Goal: Task Accomplishment & Management: Use online tool/utility

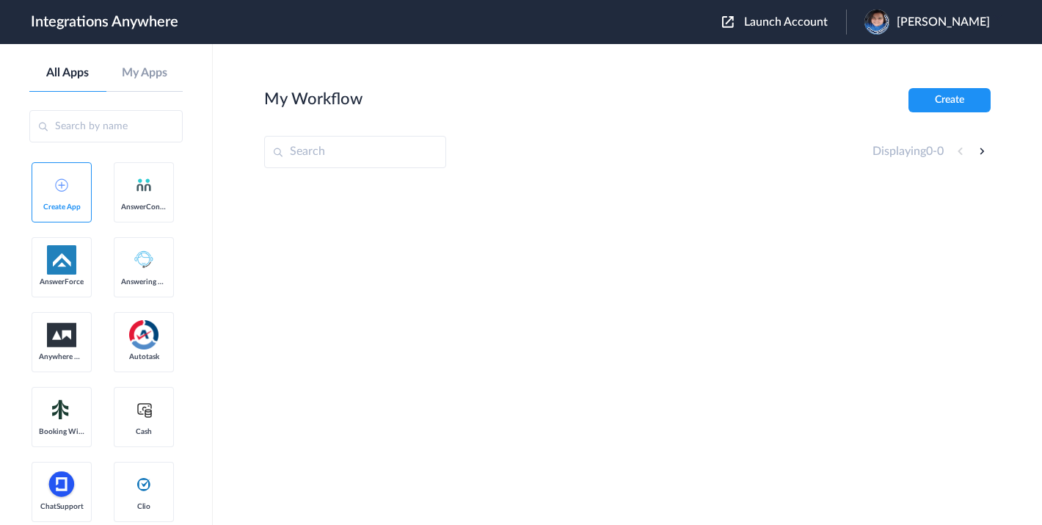
click at [802, 23] on span "Launch Account" at bounding box center [786, 22] width 84 height 12
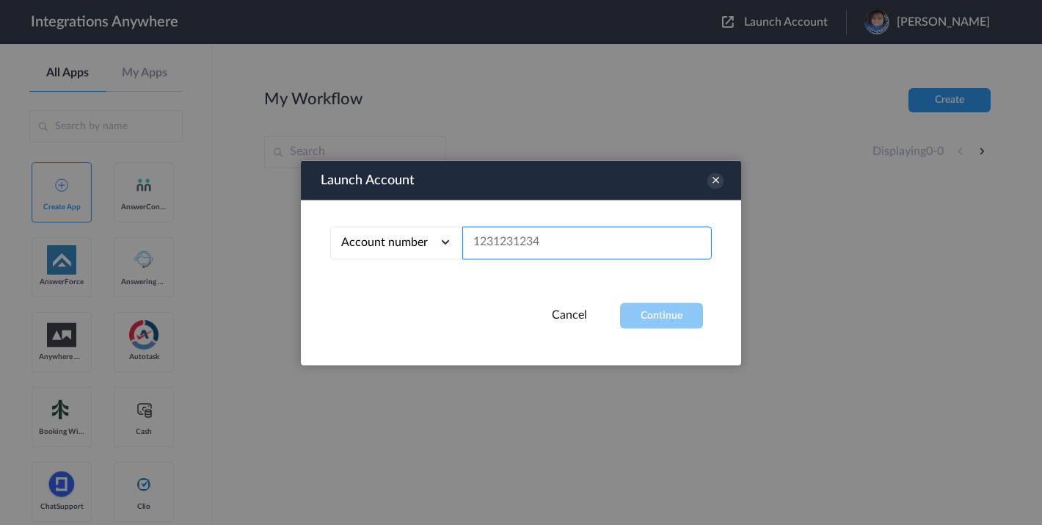
drag, startPoint x: 506, startPoint y: 225, endPoint x: 503, endPoint y: 233, distance: 8.9
click at [506, 226] on input "text" at bounding box center [586, 242] width 249 height 33
paste input "9809877708"
type input "9809877708"
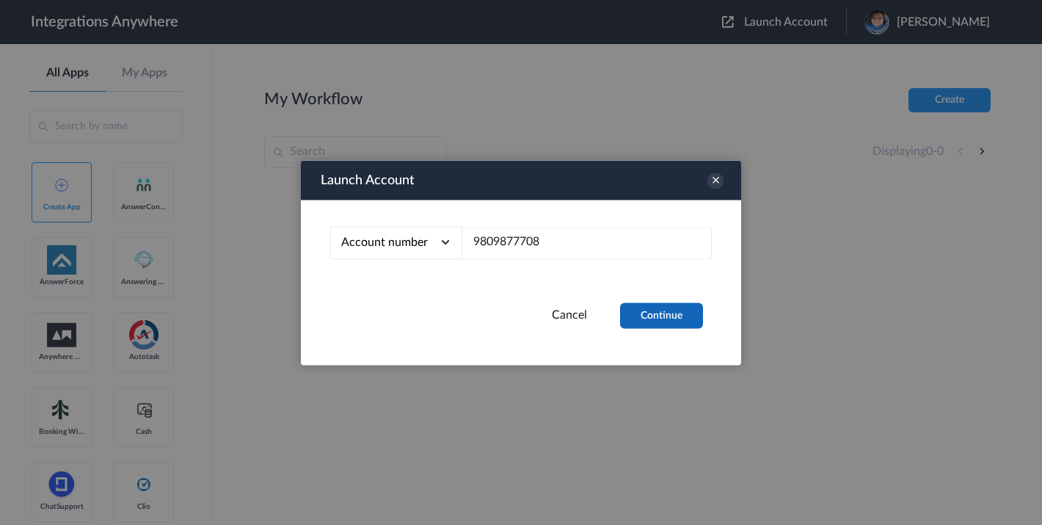
click at [646, 318] on button "Continue" at bounding box center [661, 315] width 83 height 26
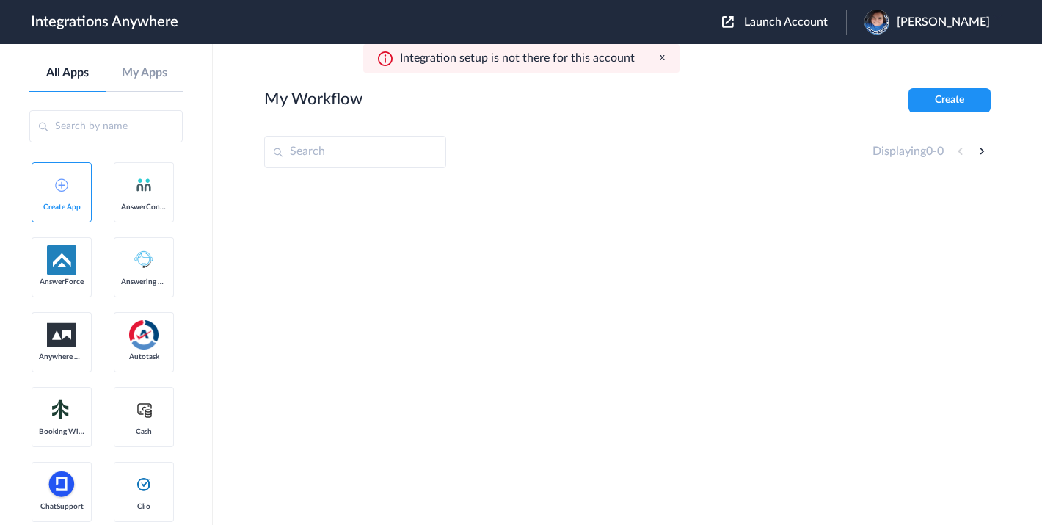
click at [889, 12] on img at bounding box center [876, 22] width 25 height 25
click at [888, 55] on link "Logout" at bounding box center [872, 59] width 31 height 10
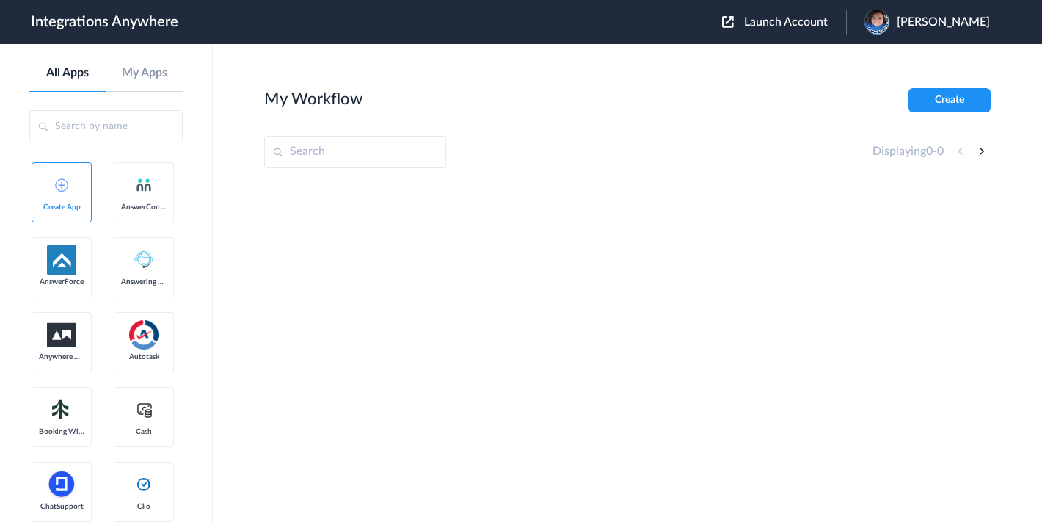
drag, startPoint x: 292, startPoint y: 158, endPoint x: 296, endPoint y: 164, distance: 7.6
click at [296, 164] on input "text" at bounding box center [355, 152] width 182 height 32
paste input "Gutter-Done Exteriors"
type input "Gutter-Done Exteriors"
click at [792, 18] on span "Launch Account" at bounding box center [786, 22] width 84 height 12
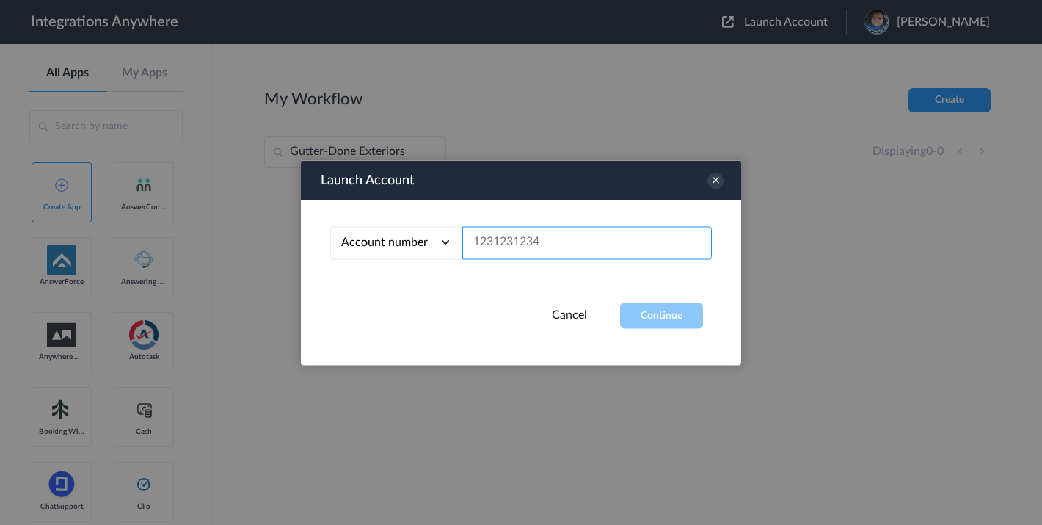
click at [484, 235] on input "text" at bounding box center [586, 242] width 249 height 33
paste input "Gutter-Done Exteriors"
type input "Gutter-Done Exteriors"
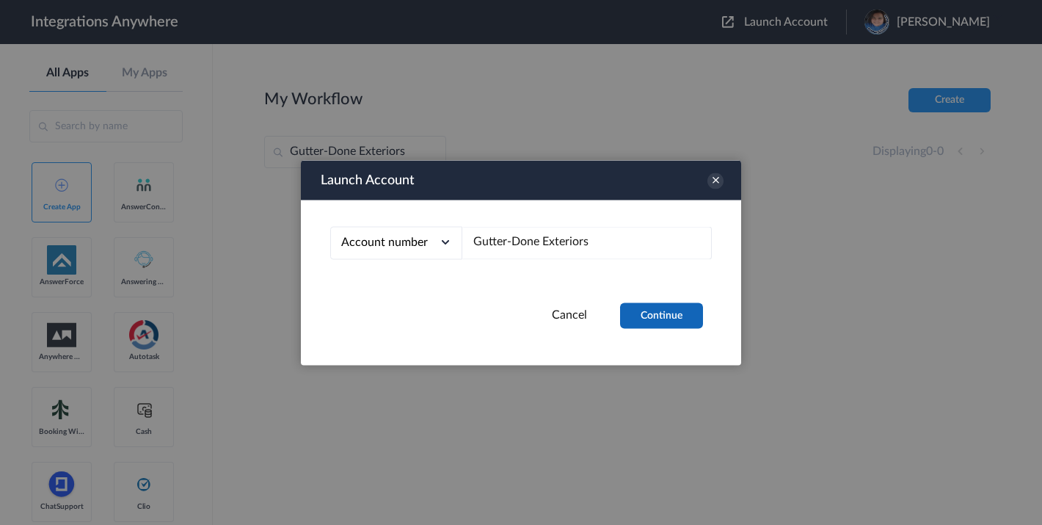
click at [660, 314] on button "Continue" at bounding box center [661, 315] width 83 height 26
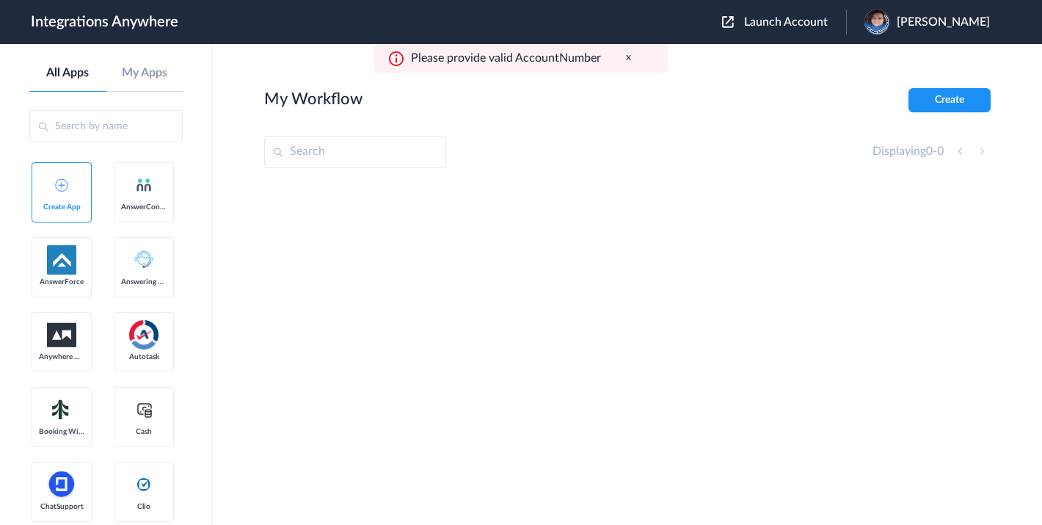
click at [822, 26] on button "Launch Account" at bounding box center [784, 22] width 124 height 14
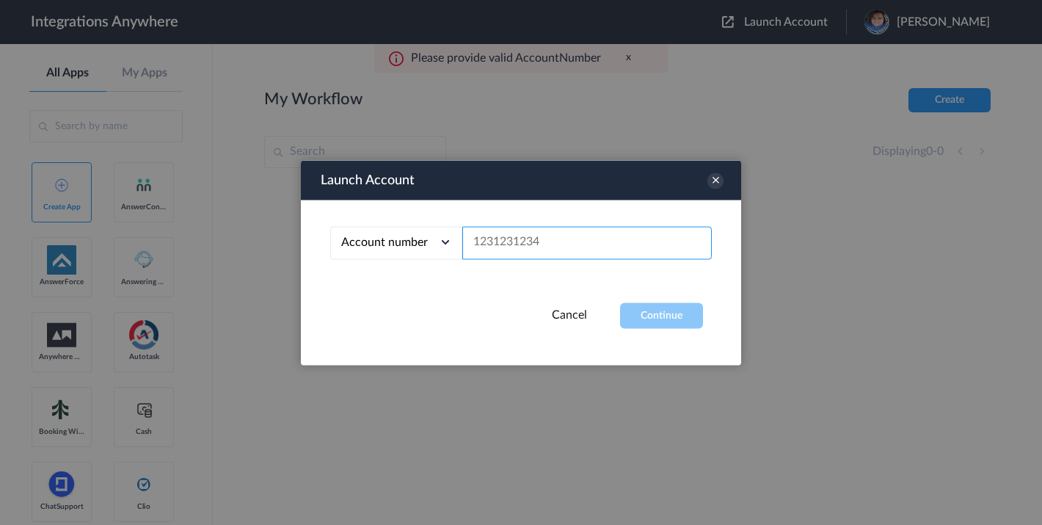
click at [526, 238] on input "text" at bounding box center [586, 242] width 249 height 33
paste input "9809877708"
type input "9809877708"
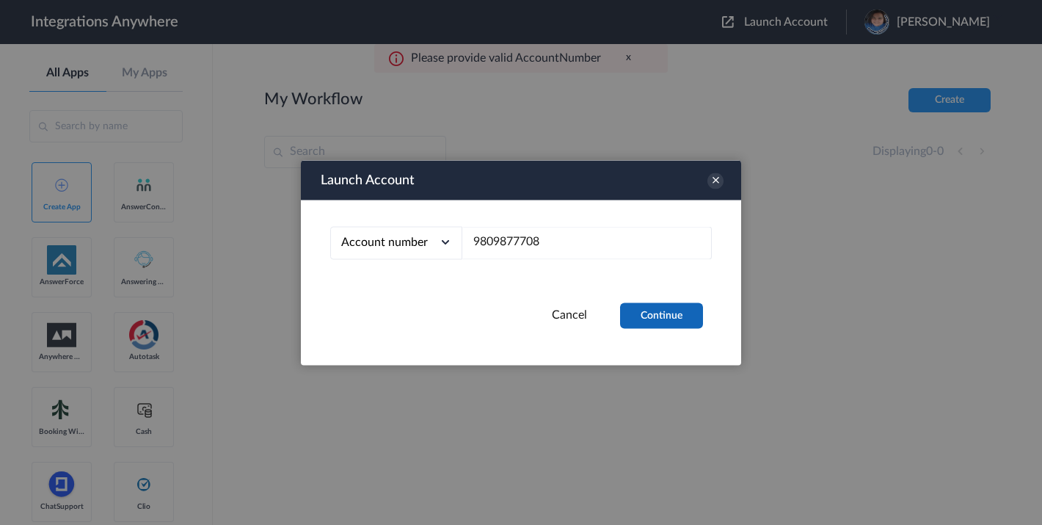
click at [671, 315] on button "Continue" at bounding box center [661, 315] width 83 height 26
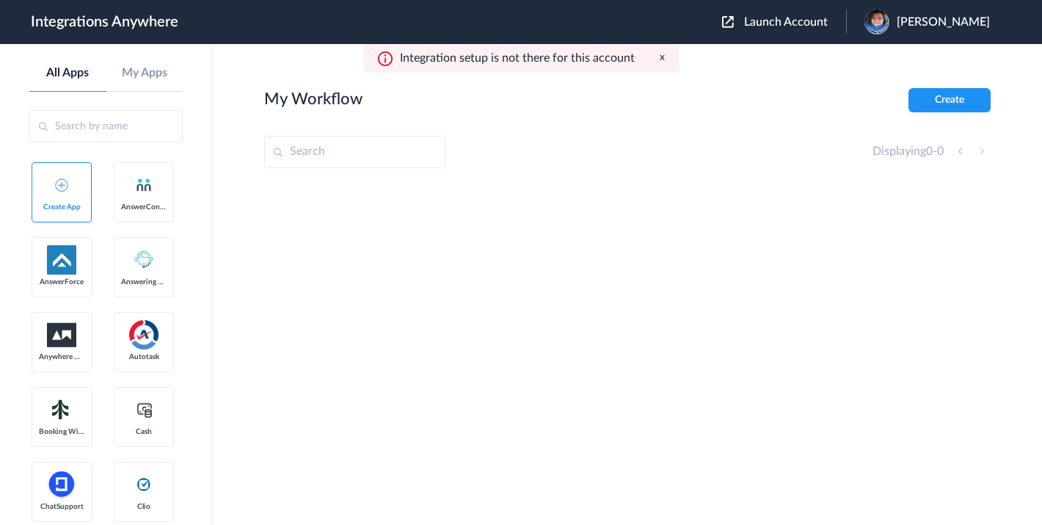
click at [114, 222] on link "AnswerConnect" at bounding box center [144, 192] width 60 height 60
click at [661, 56] on button "x" at bounding box center [662, 57] width 5 height 12
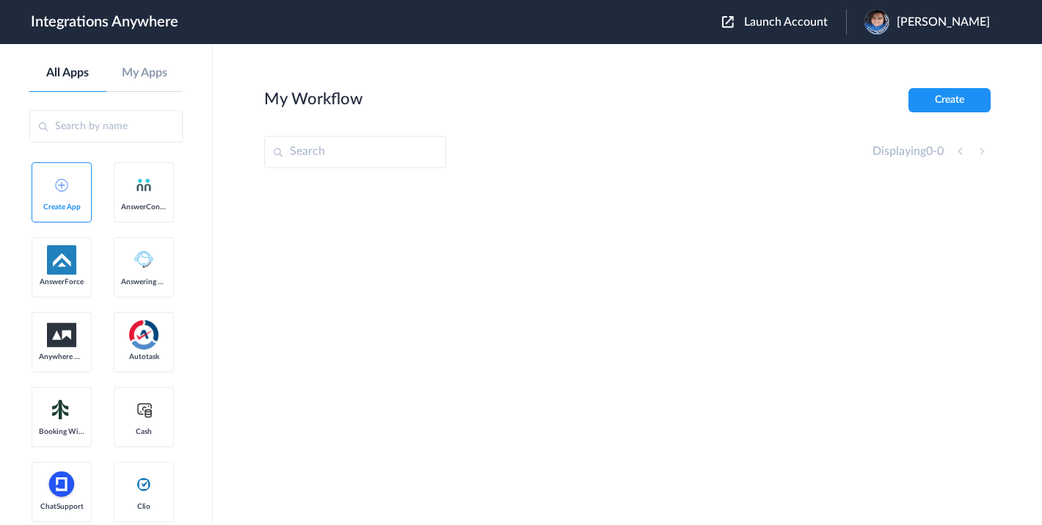
click at [114, 222] on link "AnswerConnect" at bounding box center [144, 192] width 60 height 60
click at [93, 123] on input "text" at bounding box center [105, 126] width 153 height 32
paste input "9809877708"
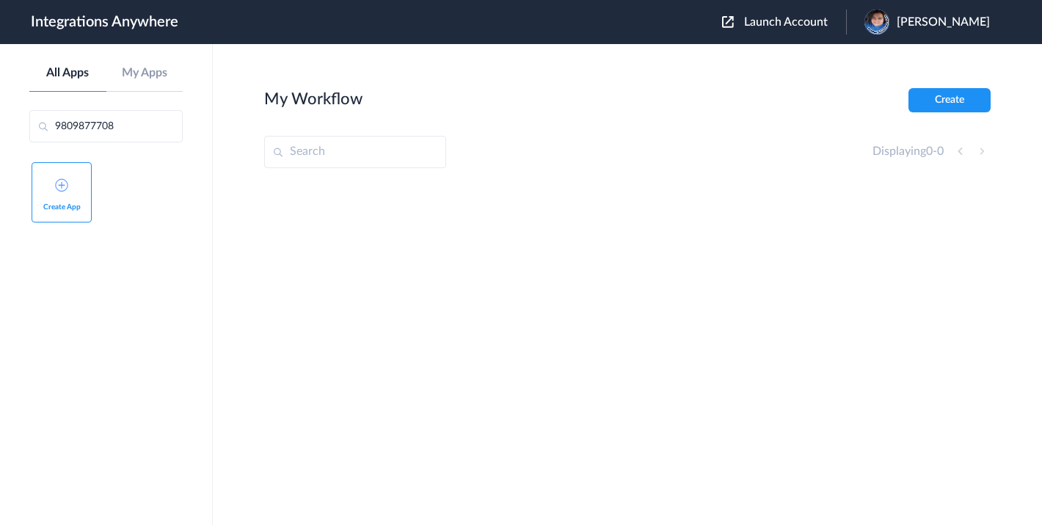
type input "9809877708"
click at [806, 21] on span "Launch Account" at bounding box center [786, 22] width 84 height 12
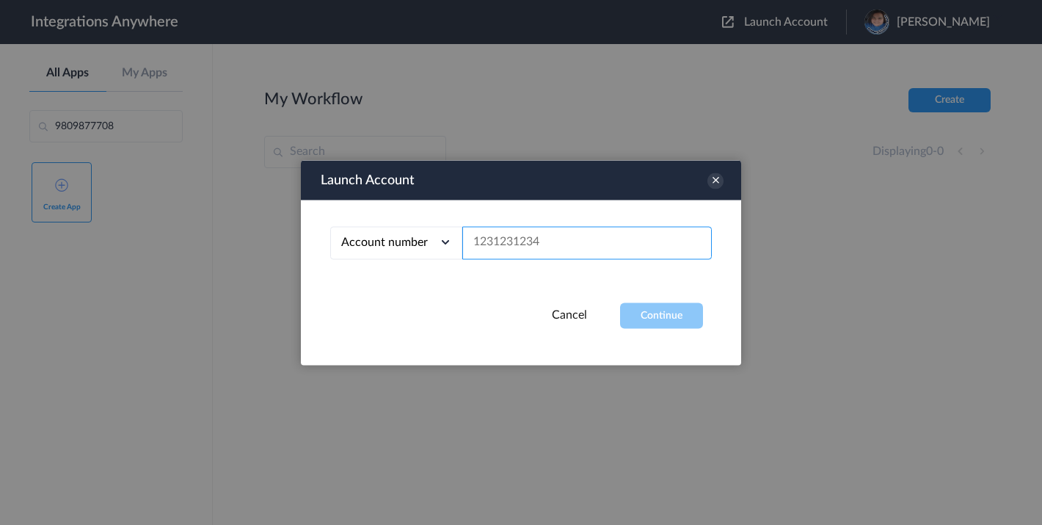
click at [497, 236] on input "text" at bounding box center [586, 242] width 249 height 33
paste input "9809877708"
type input "19809877708"
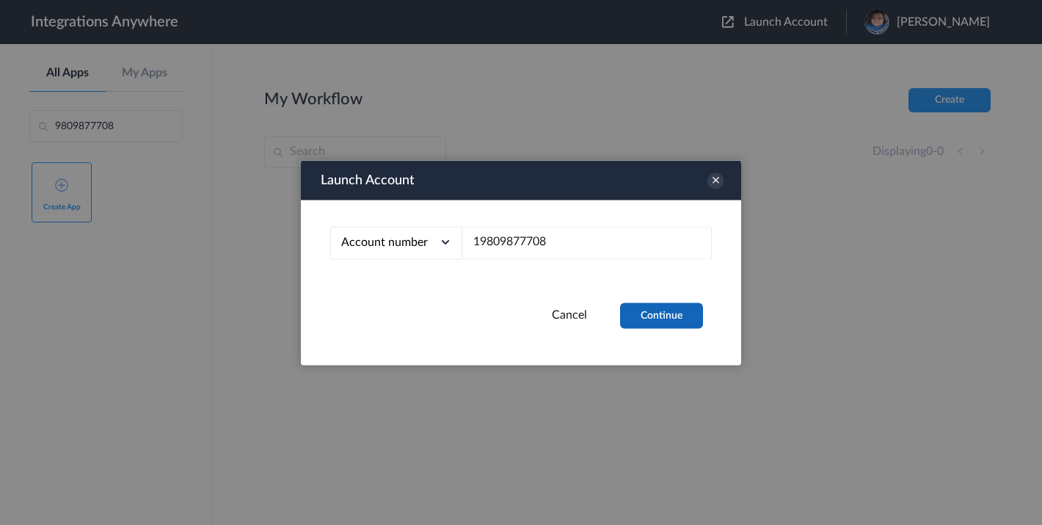
click at [665, 317] on button "Continue" at bounding box center [661, 315] width 83 height 26
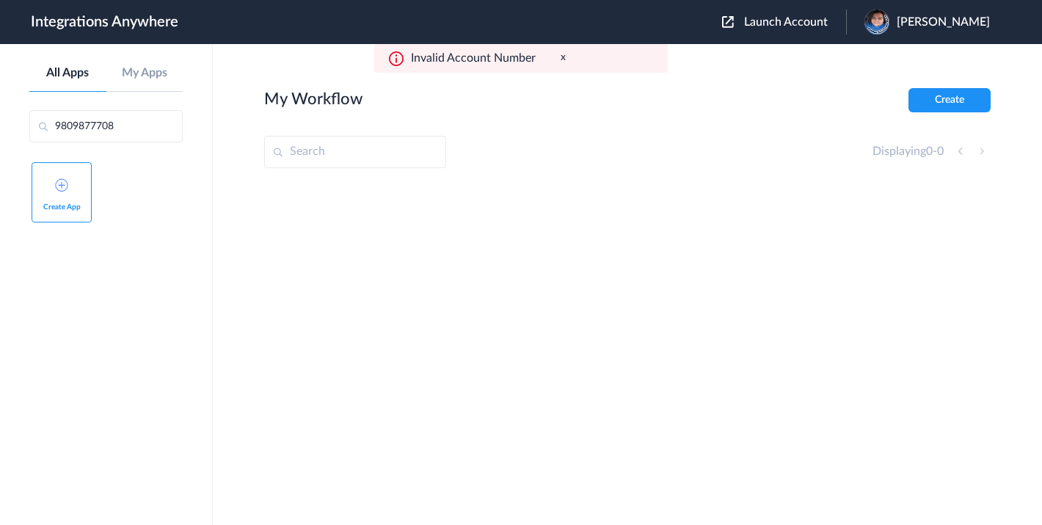
click at [803, 20] on span "Launch Account" at bounding box center [786, 22] width 84 height 12
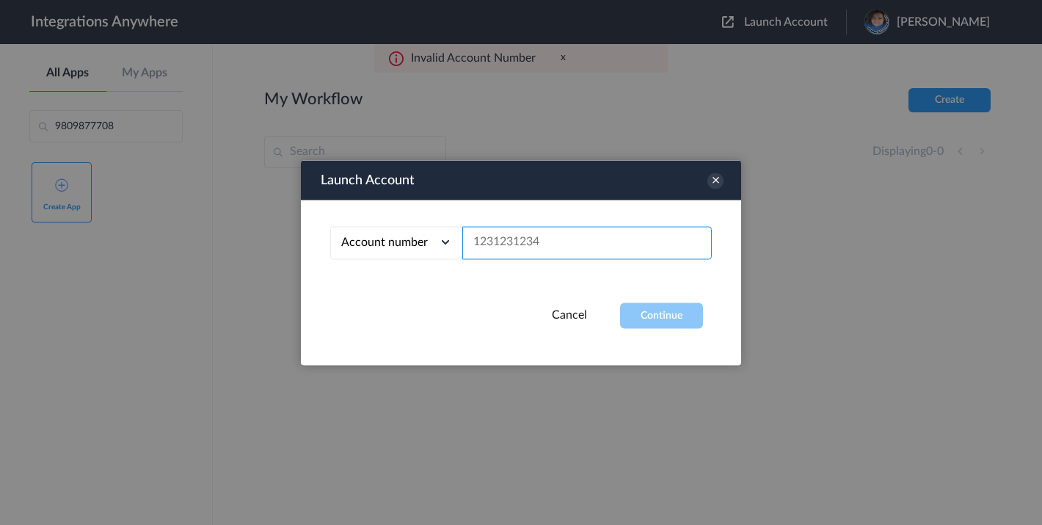
click at [522, 242] on input "text" at bounding box center [586, 242] width 249 height 33
paste input "9809877708"
type input "+19809877708"
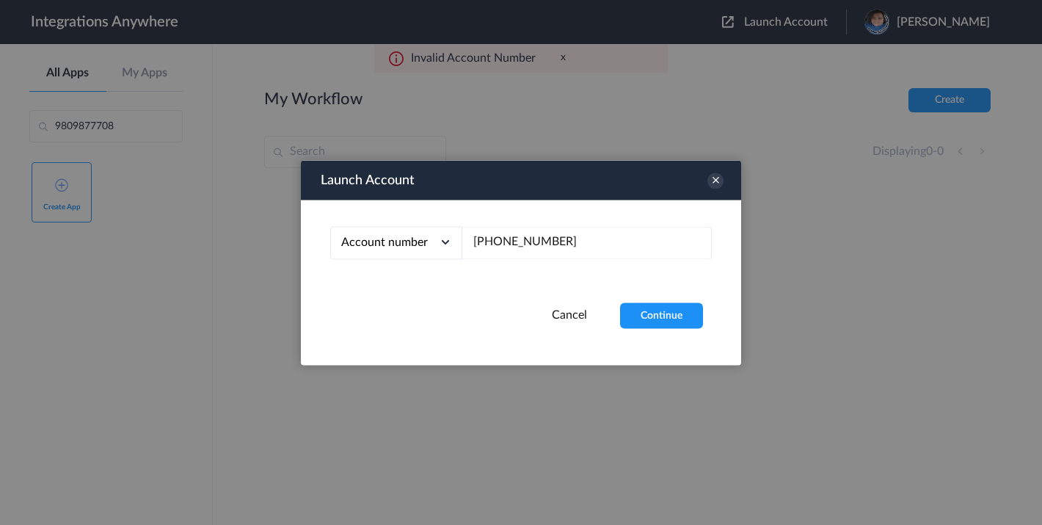
click at [632, 299] on div "Account number Account number Email address +19809877708" at bounding box center [521, 251] width 440 height 103
click at [632, 314] on button "Continue" at bounding box center [661, 315] width 83 height 26
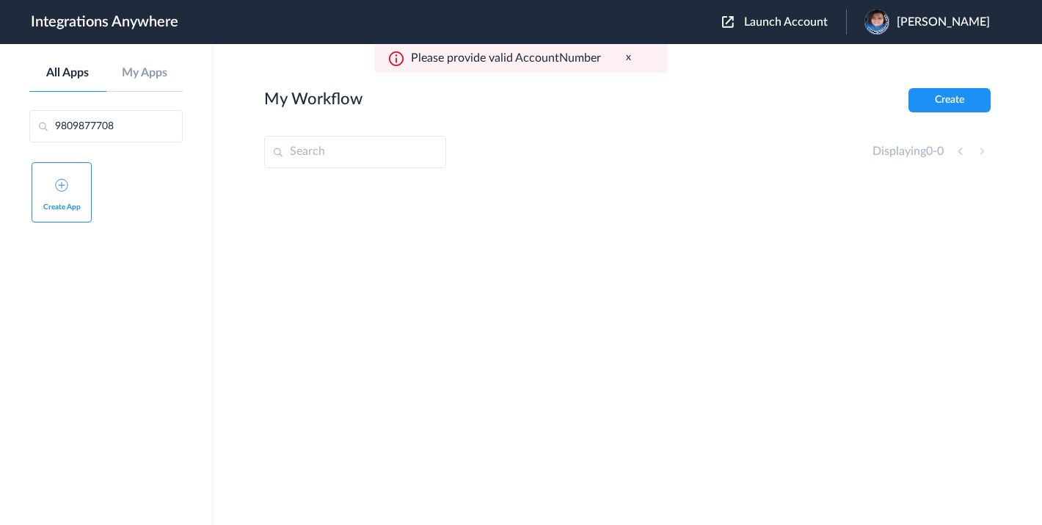
click at [626, 57] on button "x" at bounding box center [628, 57] width 5 height 12
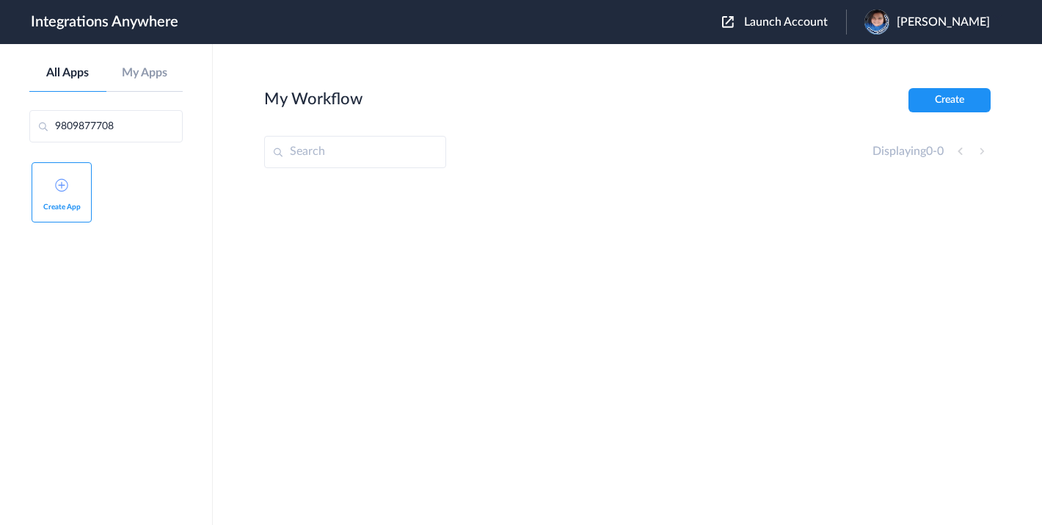
click at [824, 18] on span "Launch Account" at bounding box center [786, 22] width 84 height 12
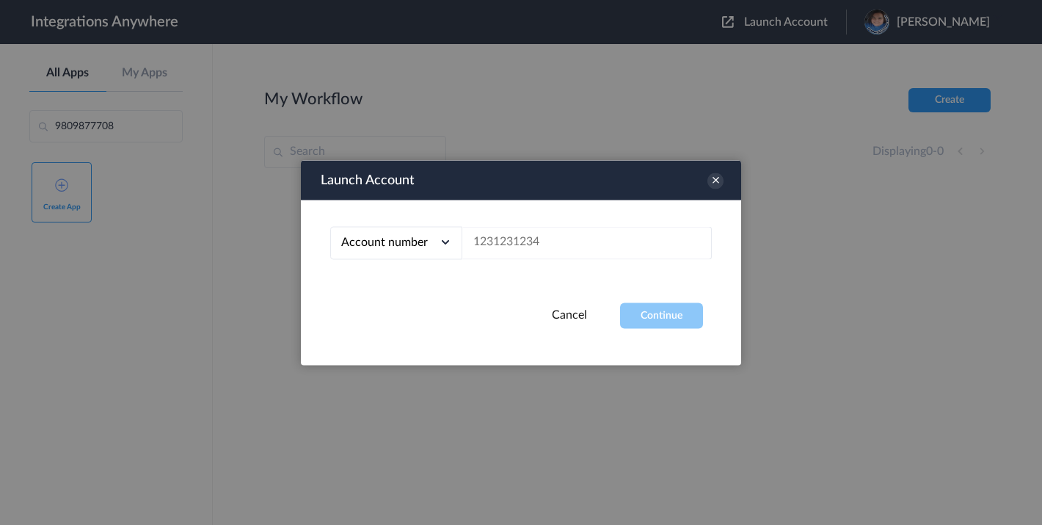
click at [443, 244] on icon at bounding box center [445, 242] width 15 height 15
click at [723, 181] on div "Launch Account" at bounding box center [521, 180] width 440 height 40
click at [710, 177] on icon at bounding box center [715, 180] width 16 height 16
